Goal: Task Accomplishment & Management: Use online tool/utility

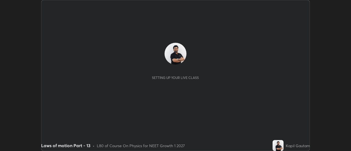
scroll to position [151, 351]
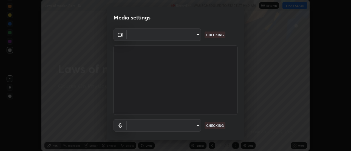
type input "f4ea8680b79eb92e15555447595460d1008e84c9b25948f1cd1a12945e44a0fe"
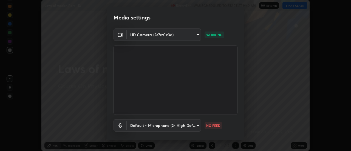
click at [162, 126] on body "Erase all Laws of motion Part - 13 Recording WAS SCHEDULED TO START AT 9:40 AM …" at bounding box center [175, 75] width 351 height 151
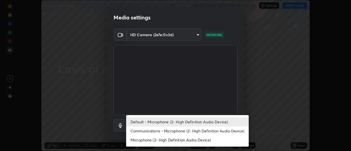
click at [146, 131] on li "Communications - Microphone (2- High Definition Audio Device)" at bounding box center [187, 130] width 123 height 9
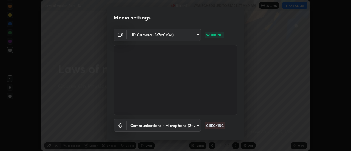
click at [147, 129] on body "Erase all Laws of motion Part - 13 Recording WAS SCHEDULED TO START AT 9:40 AM …" at bounding box center [175, 75] width 351 height 151
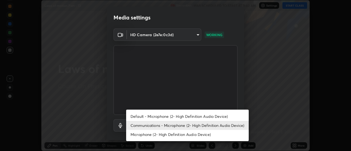
click at [143, 114] on li "Default - Microphone (2- High Definition Audio Device)" at bounding box center [187, 116] width 123 height 9
type input "default"
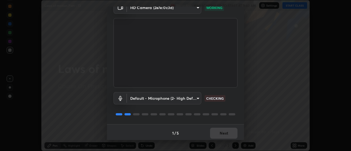
scroll to position [29, 0]
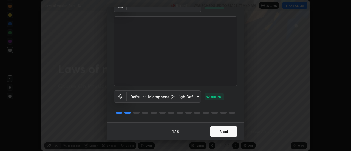
click at [223, 132] on button "Next" at bounding box center [223, 131] width 27 height 11
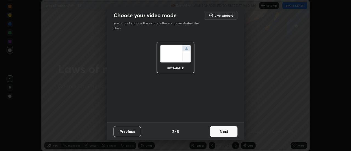
click at [223, 132] on button "Next" at bounding box center [223, 131] width 27 height 11
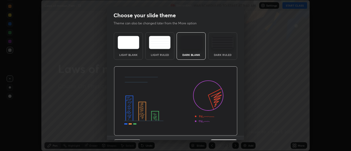
scroll to position [13, 0]
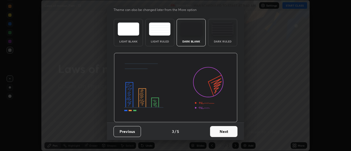
click at [228, 132] on button "Next" at bounding box center [223, 131] width 27 height 11
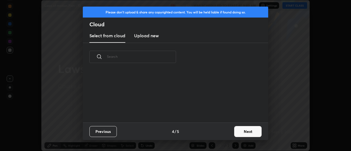
scroll to position [0, 0]
click at [243, 133] on button "Next" at bounding box center [247, 131] width 27 height 11
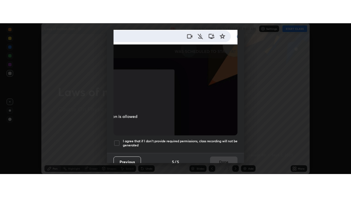
scroll to position [141, 0]
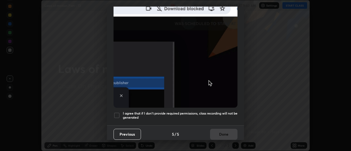
click at [115, 114] on div at bounding box center [117, 115] width 7 height 7
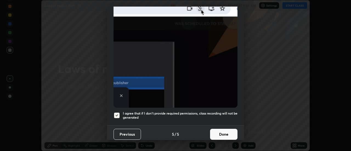
click at [221, 131] on button "Done" at bounding box center [223, 134] width 27 height 11
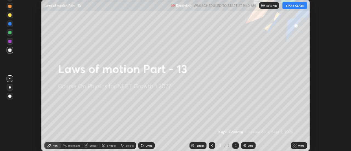
click at [296, 146] on icon at bounding box center [295, 146] width 1 height 1
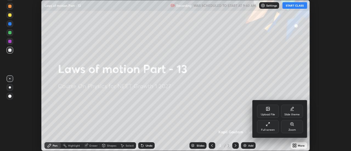
click at [271, 126] on div "Full screen" at bounding box center [268, 126] width 22 height 13
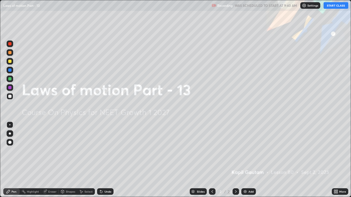
scroll to position [197, 351]
click at [249, 151] on div "Add" at bounding box center [250, 192] width 5 height 3
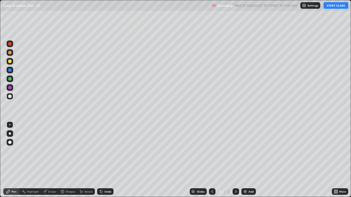
click at [332, 6] on button "START CLASS" at bounding box center [336, 5] width 25 height 7
click at [12, 134] on div at bounding box center [10, 134] width 7 height 7
click at [10, 78] on div at bounding box center [9, 78] width 3 height 3
click at [10, 96] on div at bounding box center [9, 96] width 3 height 3
click at [10, 78] on div at bounding box center [9, 78] width 3 height 3
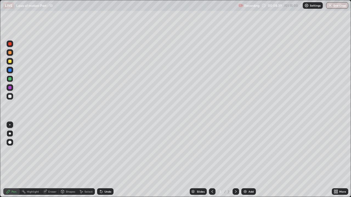
click at [247, 151] on div "Add" at bounding box center [248, 192] width 15 height 7
click at [10, 97] on div at bounding box center [9, 96] width 3 height 3
click at [11, 62] on div at bounding box center [9, 61] width 3 height 3
click at [10, 96] on div at bounding box center [9, 96] width 3 height 3
click at [10, 88] on div at bounding box center [9, 87] width 3 height 3
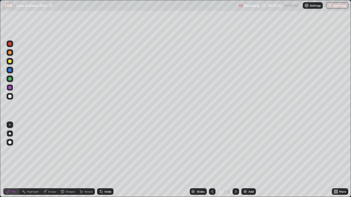
click at [250, 151] on div "Add" at bounding box center [250, 192] width 5 height 3
click at [11, 63] on div at bounding box center [9, 61] width 3 height 3
click at [246, 151] on img at bounding box center [245, 192] width 4 height 4
click at [250, 151] on div "Add" at bounding box center [250, 192] width 5 height 3
click at [12, 97] on div at bounding box center [10, 96] width 7 height 7
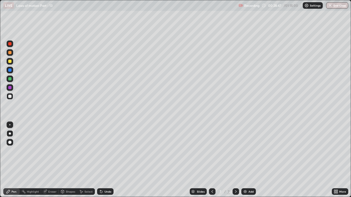
click at [105, 151] on div "Undo" at bounding box center [107, 192] width 7 height 3
click at [246, 151] on div "Add" at bounding box center [248, 192] width 15 height 7
click at [10, 89] on div at bounding box center [9, 87] width 3 height 3
click at [10, 61] on div at bounding box center [9, 61] width 3 height 3
click at [107, 151] on div "Undo" at bounding box center [107, 192] width 7 height 3
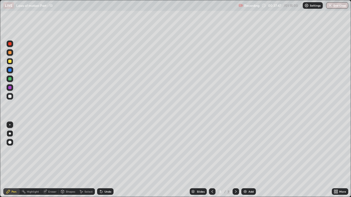
click at [106, 151] on div "Undo" at bounding box center [107, 192] width 7 height 3
click at [249, 151] on div "Add" at bounding box center [248, 192] width 15 height 7
click at [246, 151] on img at bounding box center [245, 192] width 4 height 4
click at [104, 151] on div "Undo" at bounding box center [107, 192] width 7 height 3
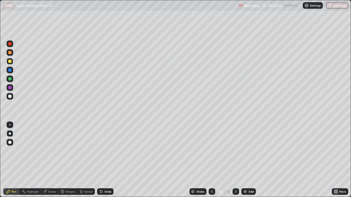
click at [245, 151] on img at bounding box center [245, 192] width 4 height 4
click at [10, 96] on div at bounding box center [9, 96] width 3 height 3
click at [108, 151] on div "Undo" at bounding box center [107, 192] width 7 height 3
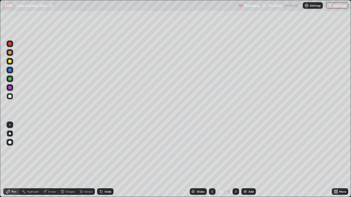
click at [245, 151] on img at bounding box center [245, 192] width 4 height 4
click at [107, 151] on div "Undo" at bounding box center [107, 192] width 7 height 3
click at [108, 151] on div "Undo" at bounding box center [107, 192] width 7 height 3
click at [250, 151] on div "Add" at bounding box center [250, 192] width 5 height 3
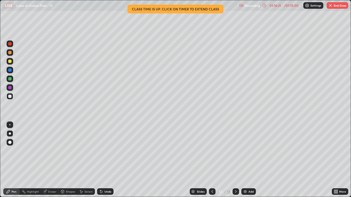
click at [336, 5] on button "End Class" at bounding box center [338, 5] width 22 height 7
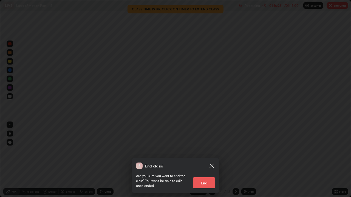
click at [207, 151] on button "End" at bounding box center [204, 183] width 22 height 11
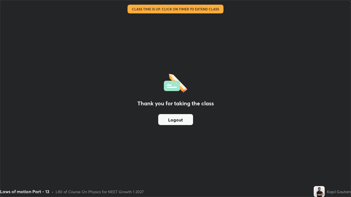
click at [186, 120] on button "Logout" at bounding box center [175, 119] width 35 height 11
